Goal: Check status: Check status

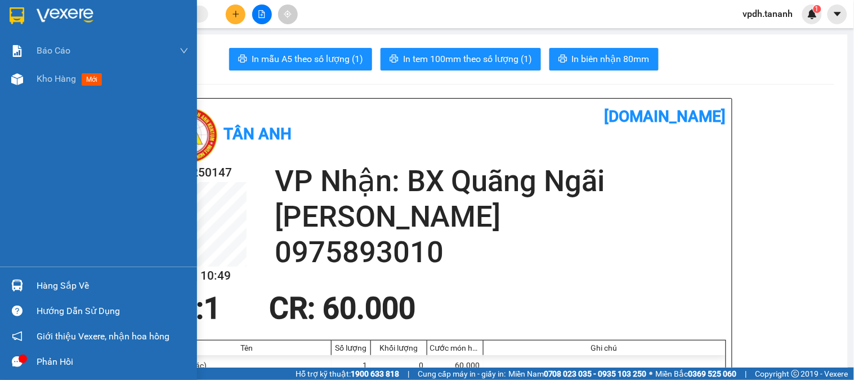
click at [49, 8] on img at bounding box center [65, 15] width 57 height 17
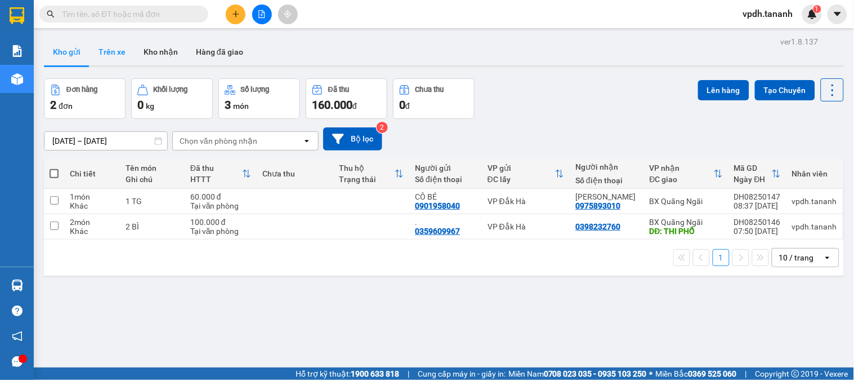
click at [121, 54] on button "Trên xe" at bounding box center [112, 51] width 45 height 27
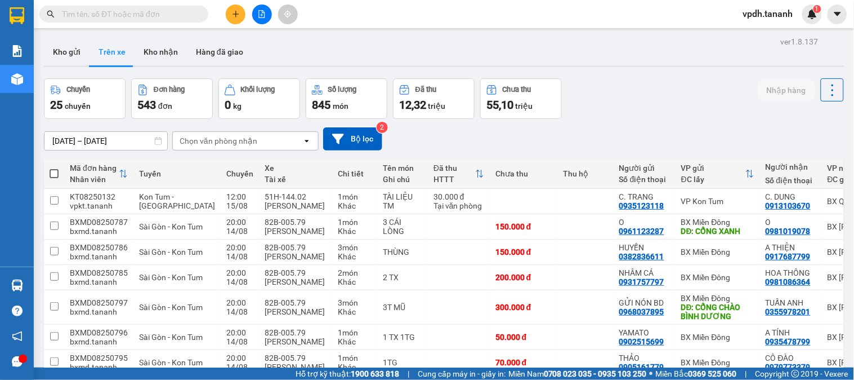
click at [157, 139] on icon at bounding box center [158, 141] width 7 height 8
click at [155, 147] on div "ver 1.8.137 Kho gửi Trên xe Kho nhận Hàng đã giao Chuyến 25 chuyến Đơn hàng 543…" at bounding box center [443, 272] width 809 height 476
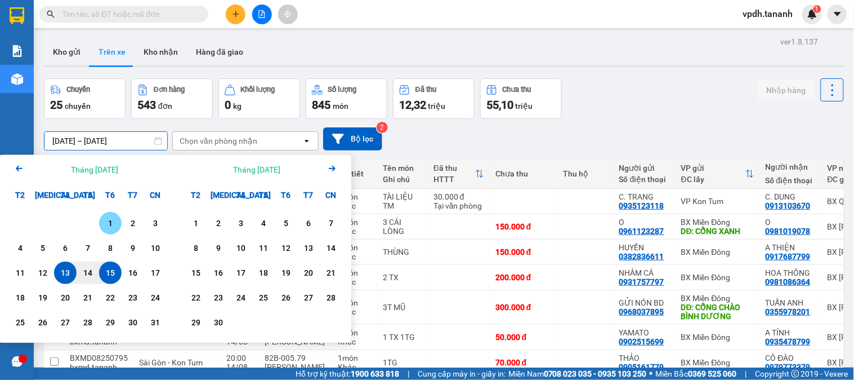
click at [107, 225] on div "1" at bounding box center [110, 223] width 16 height 14
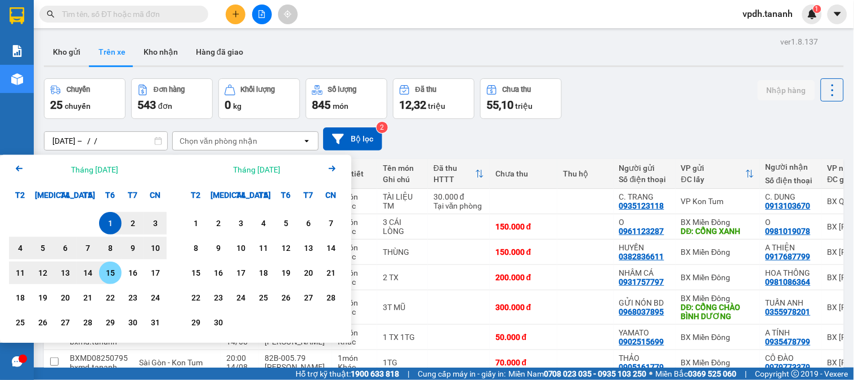
click at [106, 274] on div "15" at bounding box center [110, 273] width 16 height 14
type input "[DATE] – [DATE]"
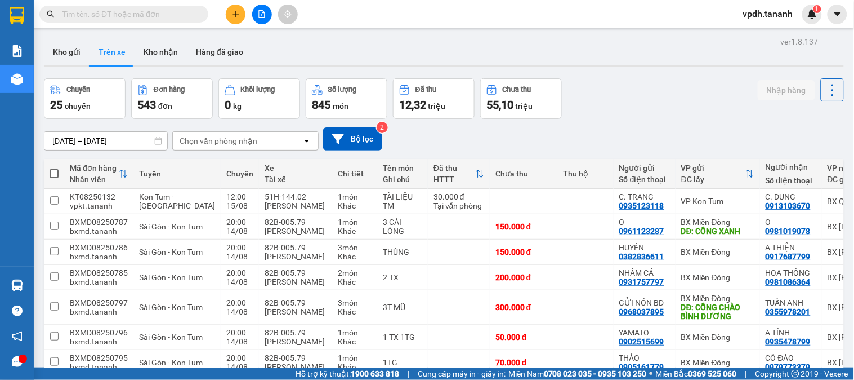
click at [273, 142] on div "Chọn văn phòng nhận" at bounding box center [238, 141] width 130 height 18
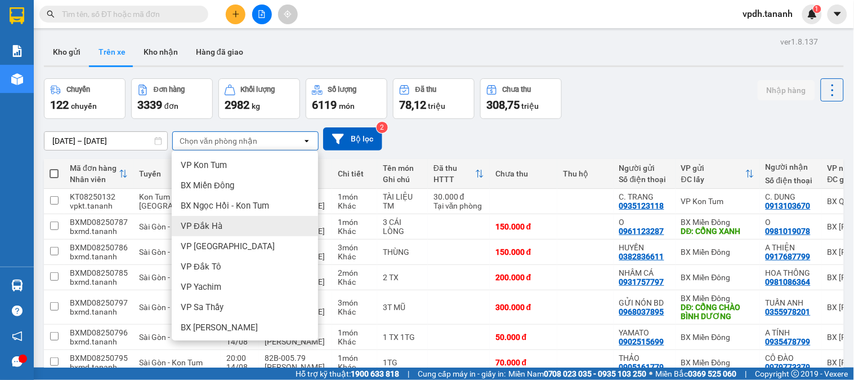
click at [213, 222] on span "VP Đắk Hà" at bounding box center [202, 225] width 42 height 11
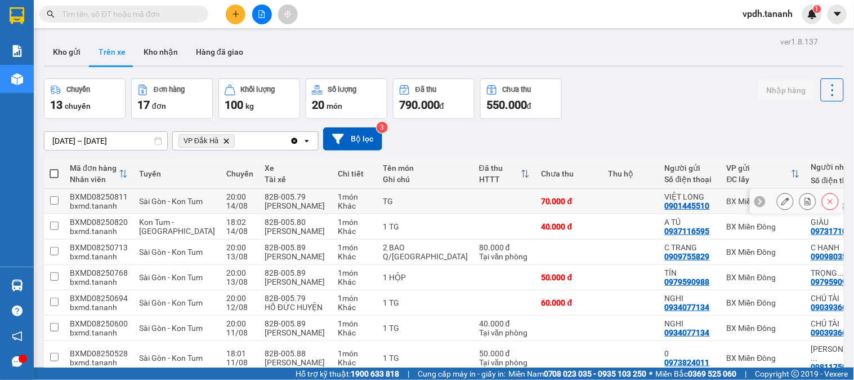
scroll to position [144, 0]
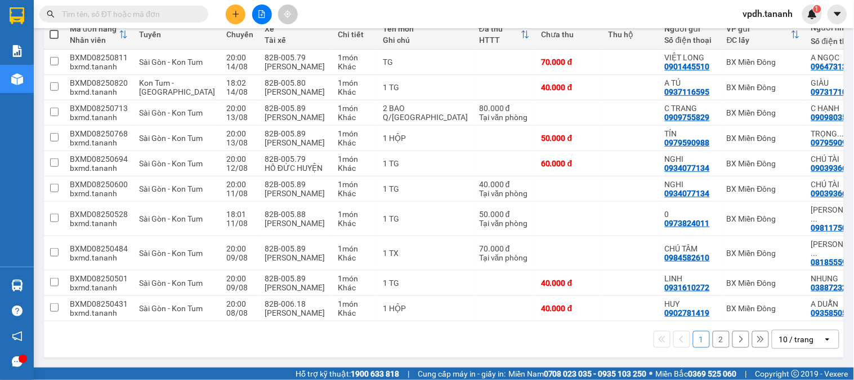
click at [713, 341] on button "2" at bounding box center [721, 339] width 17 height 17
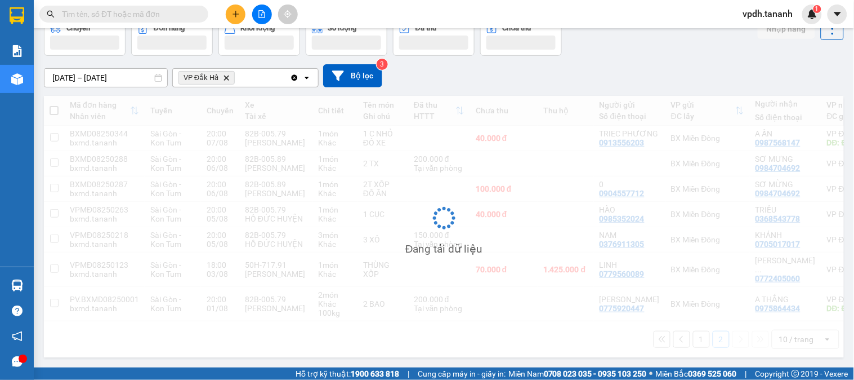
scroll to position [77, 0]
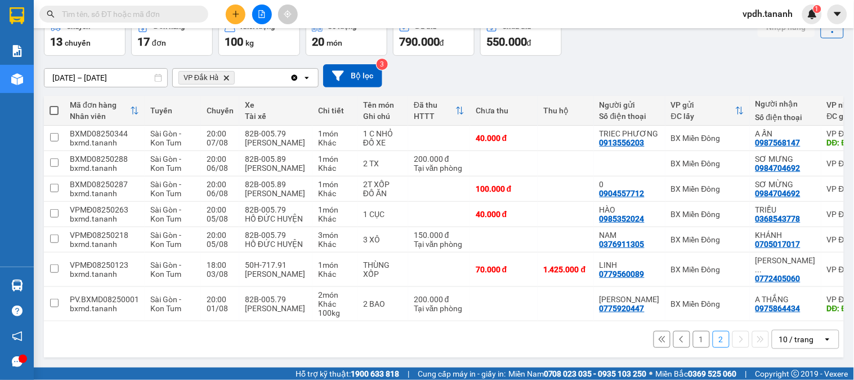
click at [693, 340] on button "1" at bounding box center [701, 339] width 17 height 17
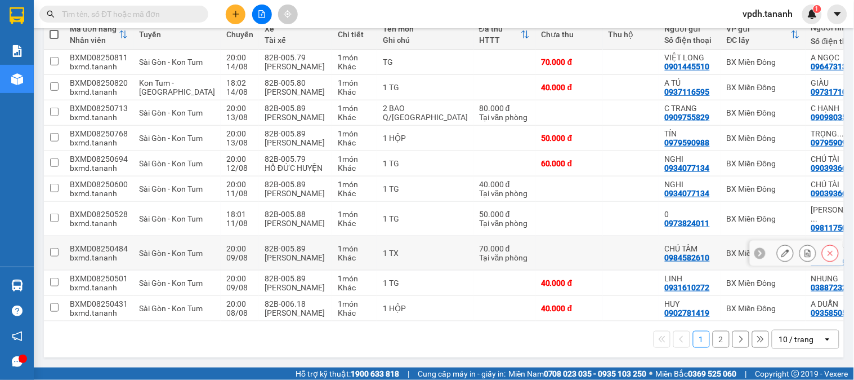
scroll to position [0, 0]
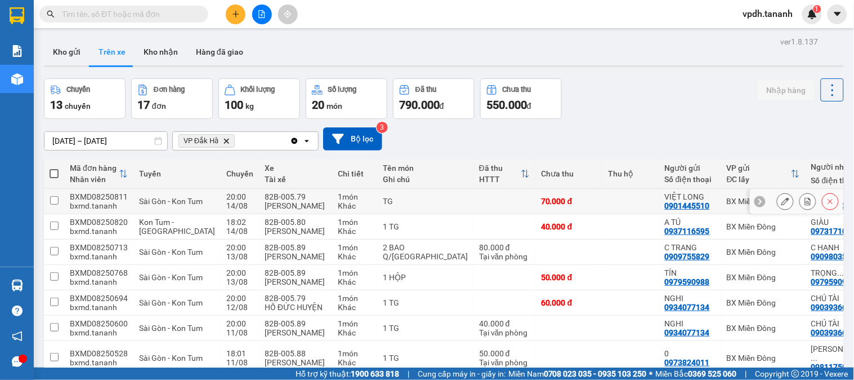
click at [665, 201] on div "VIỆT LONG" at bounding box center [690, 196] width 51 height 9
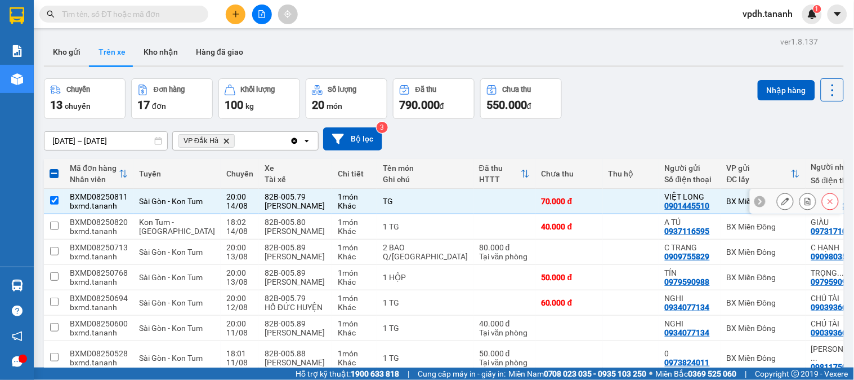
click at [53, 203] on input "checkbox" at bounding box center [54, 200] width 8 height 8
checkbox input "false"
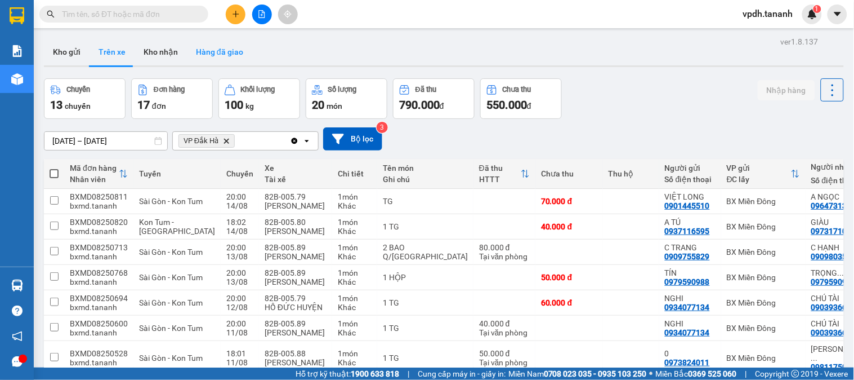
click at [226, 53] on button "Hàng đã giao" at bounding box center [219, 51] width 65 height 27
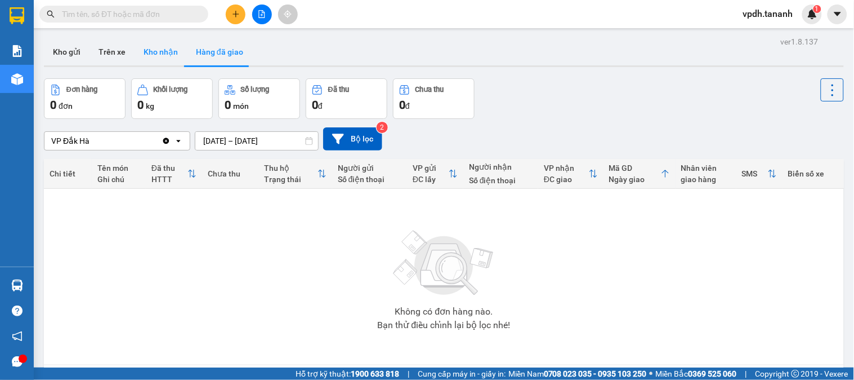
click at [148, 51] on button "Kho nhận" at bounding box center [161, 51] width 52 height 27
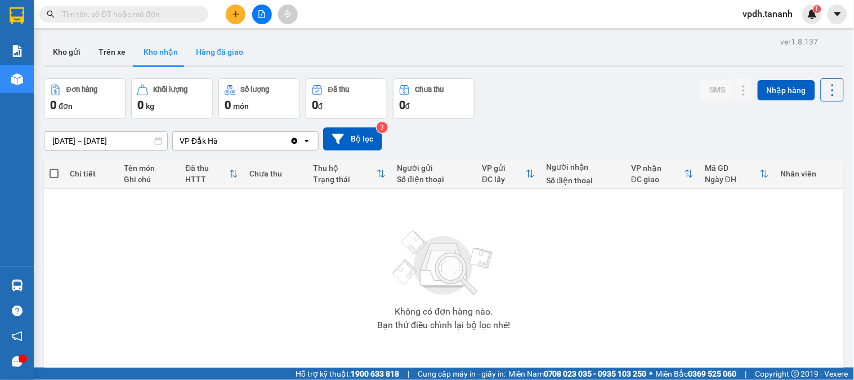
click at [230, 53] on button "Hàng đã giao" at bounding box center [219, 51] width 65 height 27
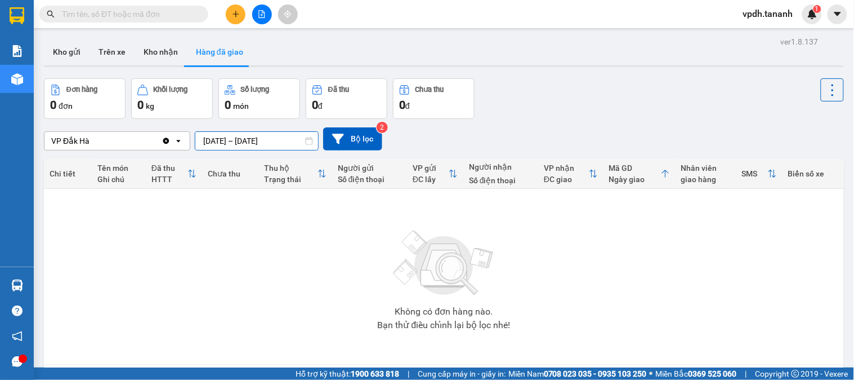
click at [316, 141] on input "[DATE] – [DATE]" at bounding box center [256, 141] width 123 height 18
click at [309, 142] on icon at bounding box center [309, 141] width 8 height 8
click at [310, 141] on icon at bounding box center [309, 141] width 8 height 8
click at [311, 139] on icon at bounding box center [309, 141] width 7 height 8
click at [290, 141] on input "[DATE] – [DATE]" at bounding box center [256, 141] width 123 height 18
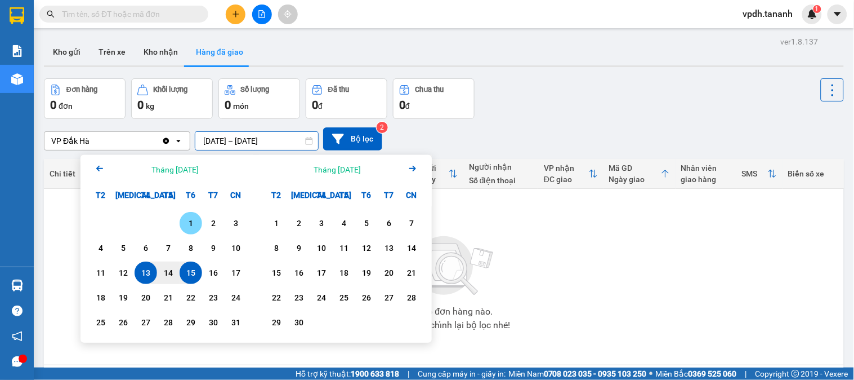
click at [183, 217] on div "1" at bounding box center [191, 223] width 16 height 14
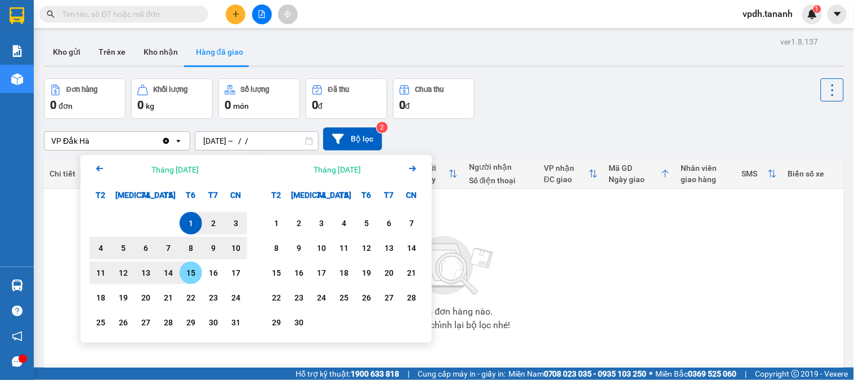
click at [185, 267] on div "15" at bounding box center [191, 273] width 16 height 14
type input "[DATE] – [DATE]"
